Goal: Transaction & Acquisition: Purchase product/service

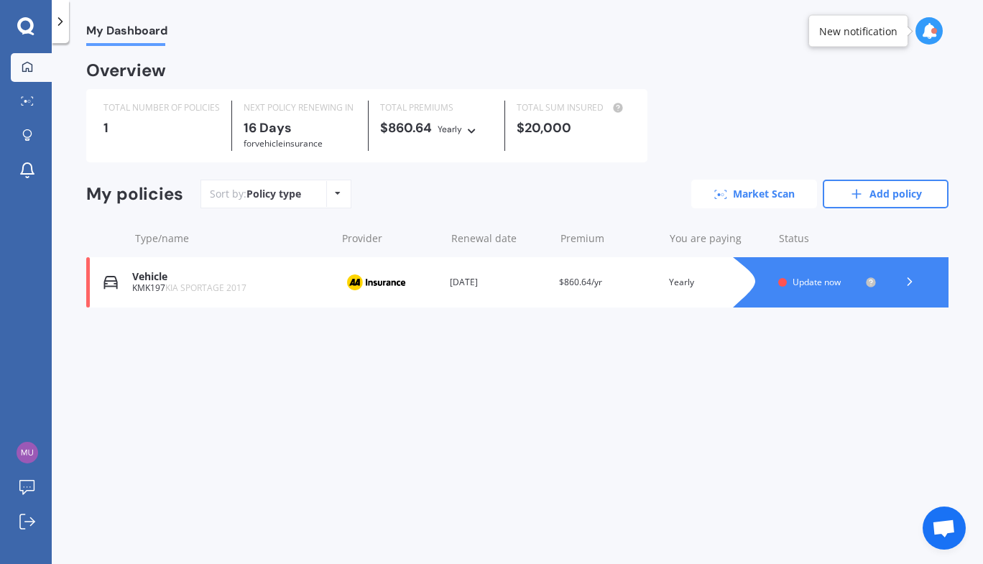
click at [746, 199] on link "Market Scan" at bounding box center [754, 194] width 126 height 29
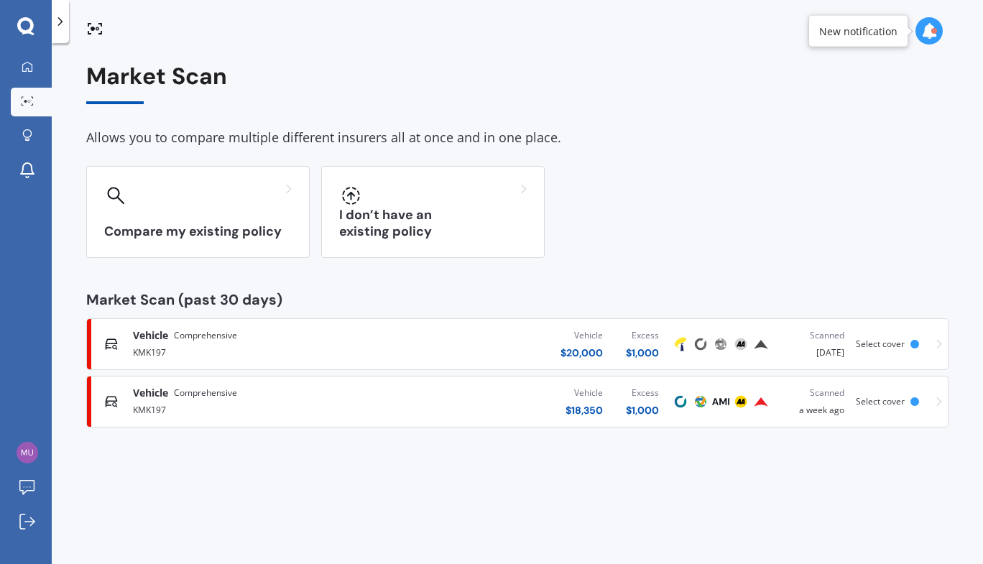
click at [584, 350] on div "$ 20,000" at bounding box center [582, 353] width 42 height 14
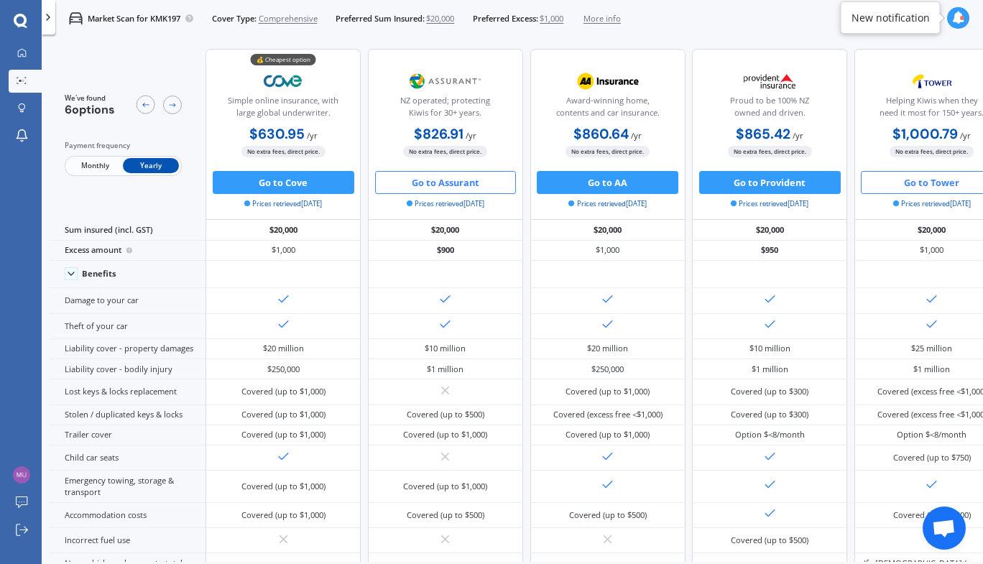
click at [448, 185] on button "Go to Assurant" at bounding box center [446, 182] width 142 height 23
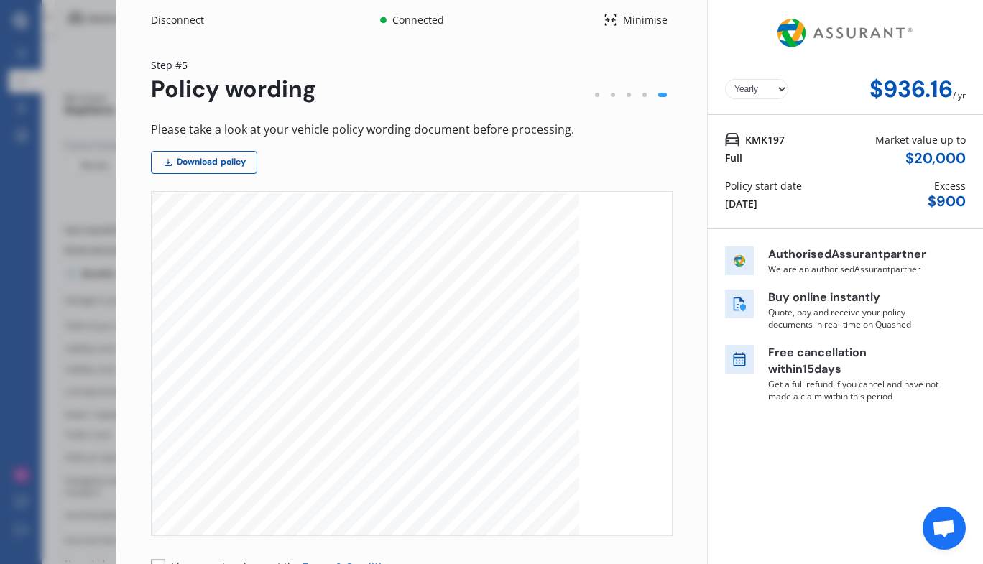
click at [757, 154] on div "KMK197 Full" at bounding box center [755, 149] width 60 height 34
click at [757, 150] on div "KMK197 Full" at bounding box center [755, 149] width 60 height 34
click at [621, 99] on div at bounding box center [629, 95] width 16 height 16
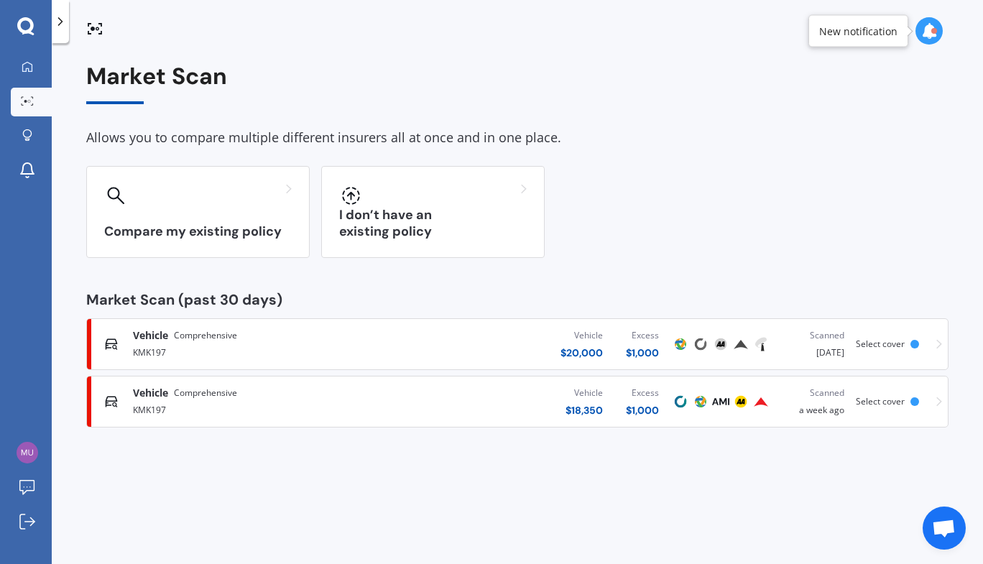
click at [594, 359] on div "$ 20,000" at bounding box center [582, 353] width 42 height 14
